Goal: Task Accomplishment & Management: Use online tool/utility

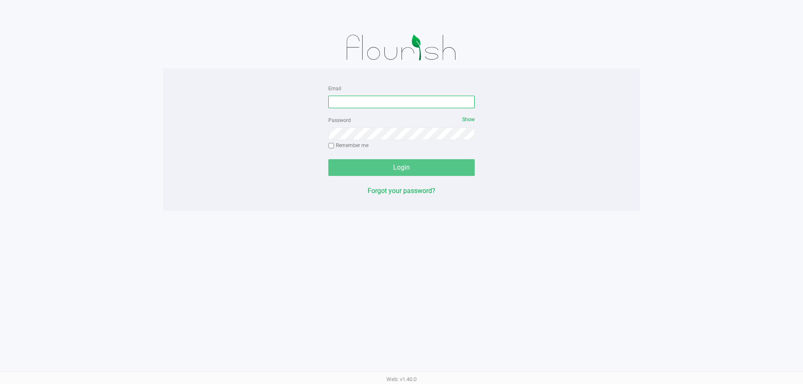
click at [354, 104] on input "Email" at bounding box center [401, 102] width 146 height 13
type input "[EMAIL_ADDRESS][DOMAIN_NAME]"
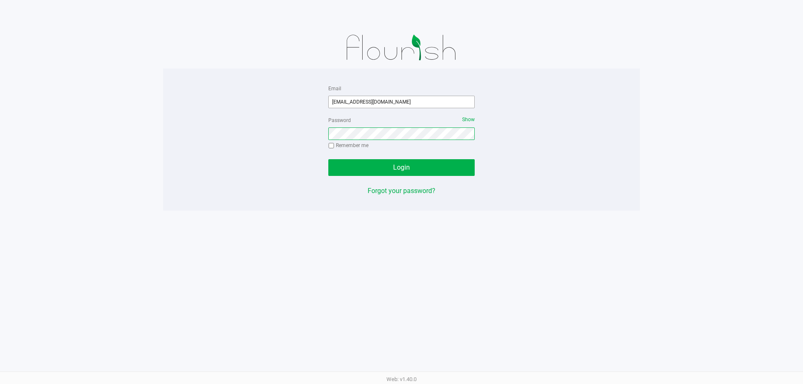
click at [328, 159] on button "Login" at bounding box center [401, 167] width 146 height 17
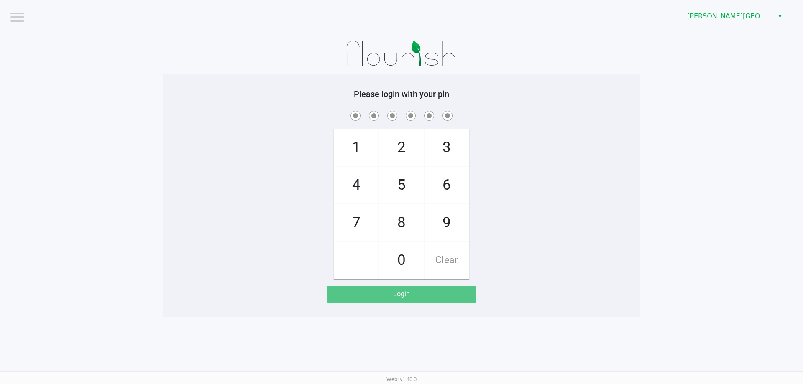
click at [744, 28] on div "[PERSON_NAME][GEOGRAPHIC_DATA]" at bounding box center [605, 16] width 395 height 33
click at [743, 13] on span "[PERSON_NAME][GEOGRAPHIC_DATA]" at bounding box center [728, 16] width 82 height 10
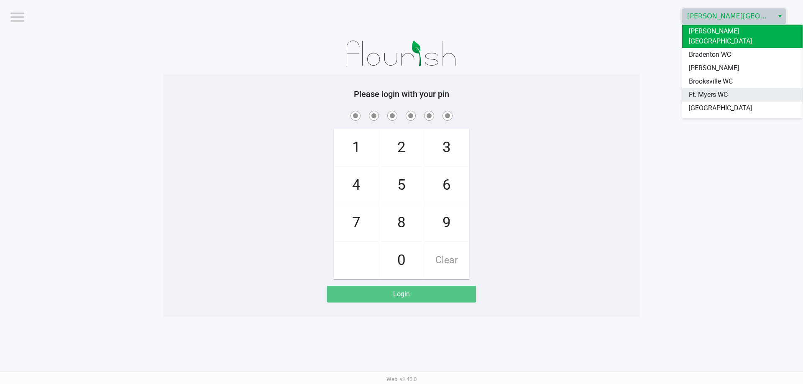
click at [724, 90] on span "Ft. Myers WC" at bounding box center [707, 95] width 39 height 10
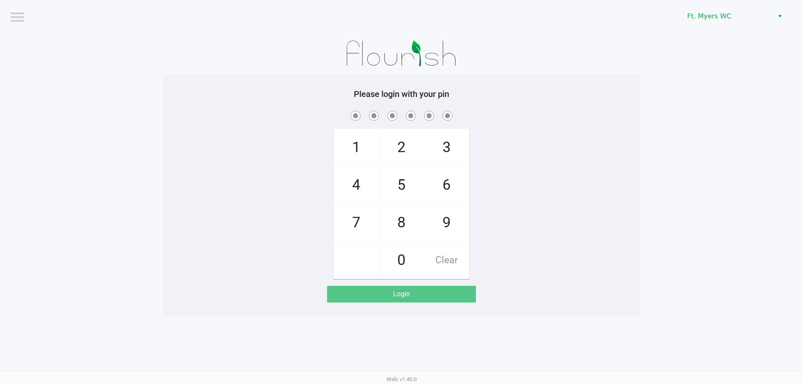
click at [686, 73] on app-pos-login-wrapper "Logout Ft. [PERSON_NAME] Please login with your pin 1 4 7 2 5 8 0 3 6 9 Clear L…" at bounding box center [401, 158] width 803 height 317
checkbox input "true"
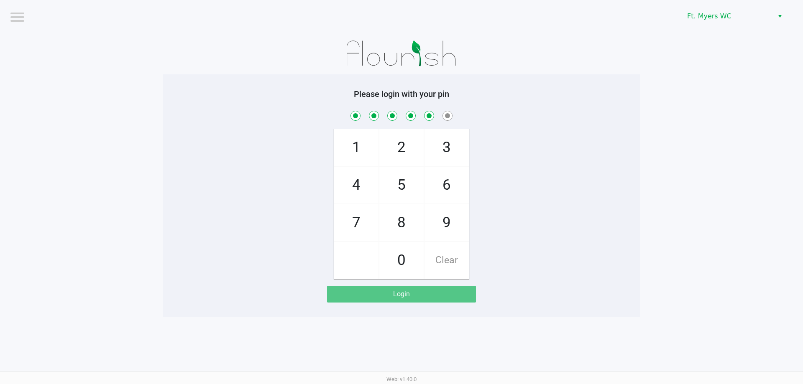
checkbox input "true"
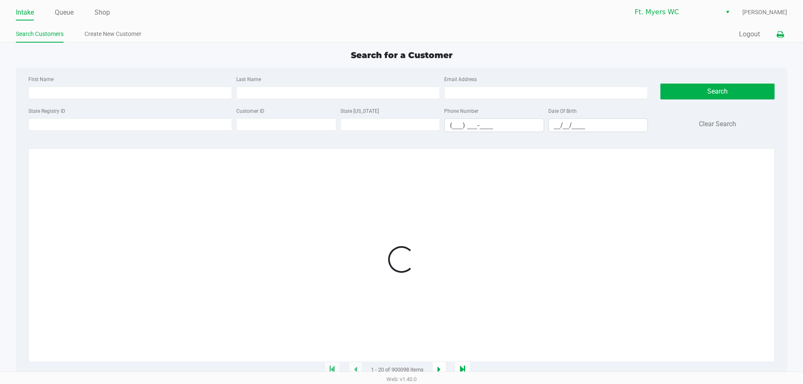
click at [783, 29] on button at bounding box center [780, 34] width 14 height 15
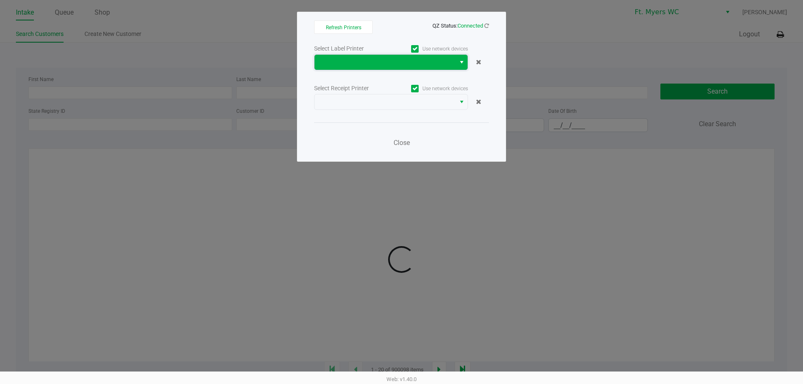
click at [401, 67] on span at bounding box center [384, 62] width 141 height 15
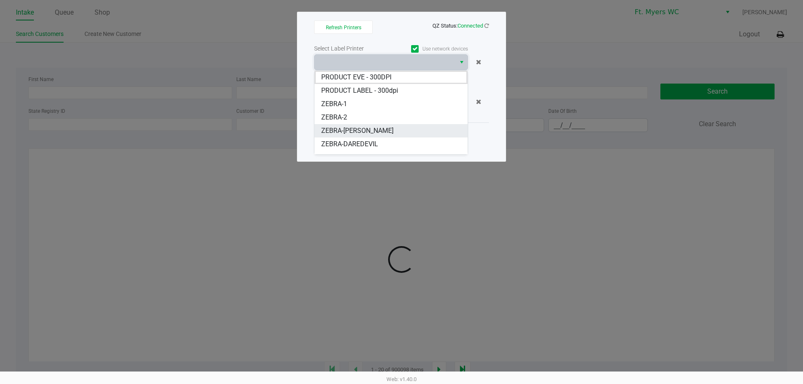
click at [369, 137] on li "ZEBRA-[PERSON_NAME]" at bounding box center [390, 130] width 153 height 13
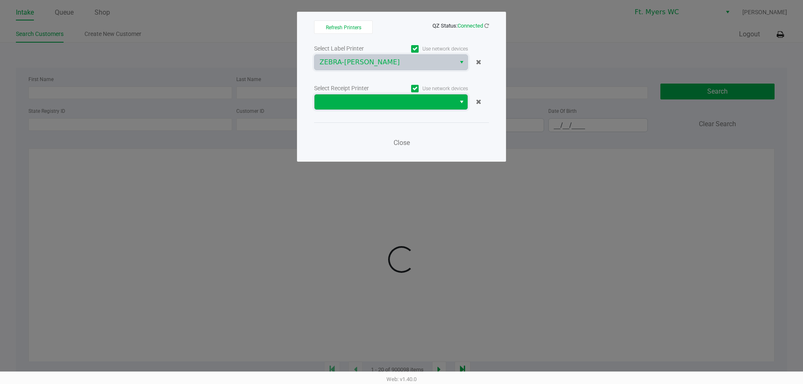
click at [372, 110] on kendo-dropdownlist at bounding box center [391, 102] width 154 height 16
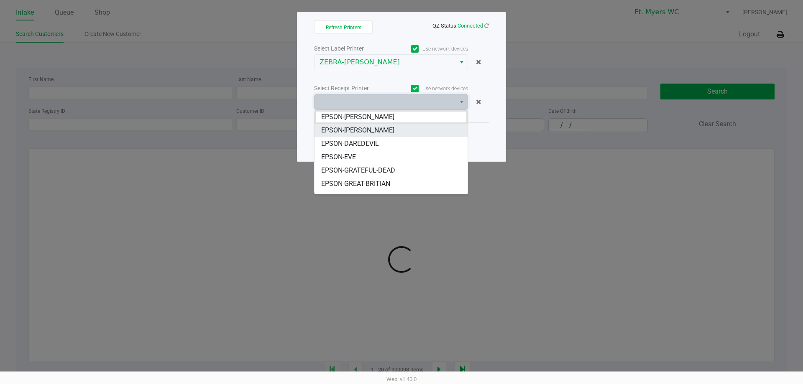
click at [371, 129] on span "EPSON-[PERSON_NAME]" at bounding box center [357, 130] width 73 height 10
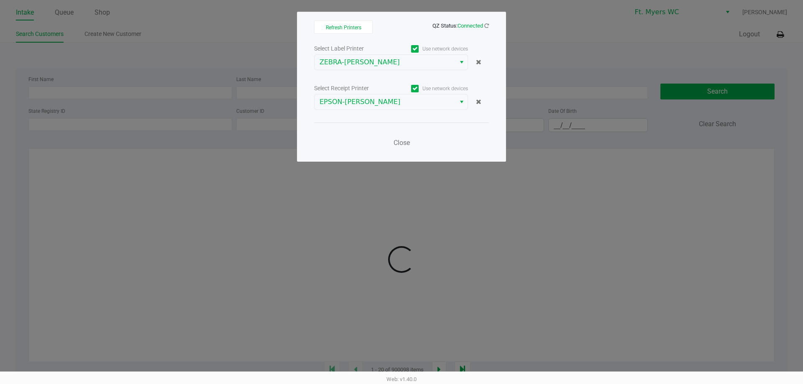
click at [371, 129] on div "Close" at bounding box center [401, 137] width 175 height 31
click at [391, 137] on button "Close" at bounding box center [401, 143] width 25 height 17
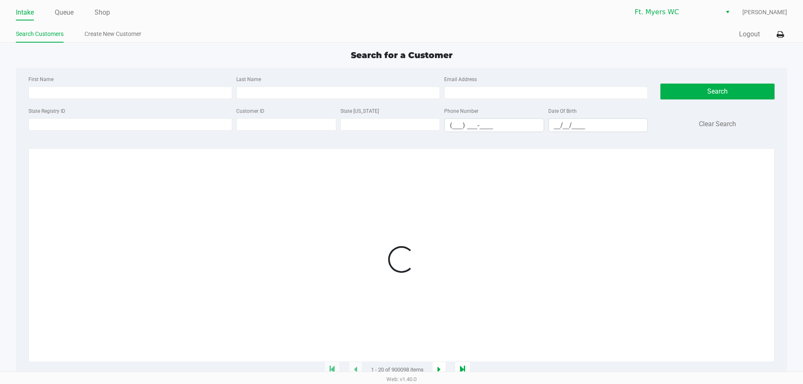
click at [388, 46] on app-point-of-sale "Intake Queue Shop Ft. [PERSON_NAME] [PERSON_NAME] Search Customers Create New C…" at bounding box center [401, 185] width 803 height 370
